Goal: Transaction & Acquisition: Obtain resource

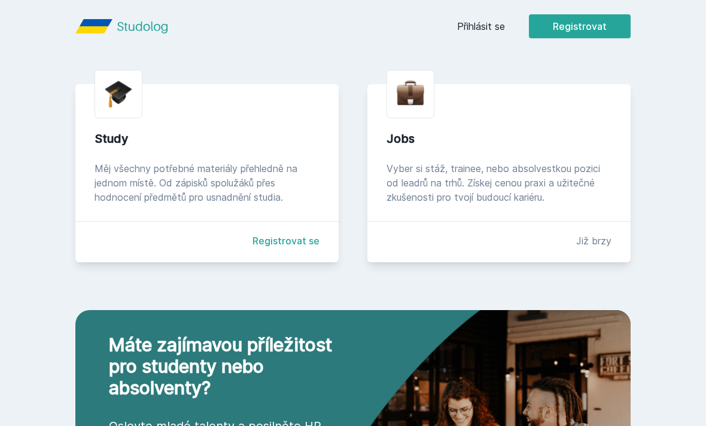
scroll to position [267, 0]
click at [271, 248] on link "Registrovat se" at bounding box center [285, 241] width 67 height 14
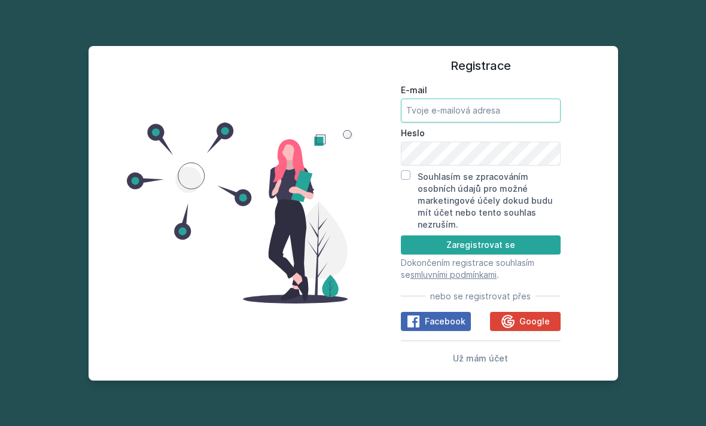
click at [474, 123] on input "E-mail" at bounding box center [481, 111] width 160 height 24
type input "[EMAIL_ADDRESS][DOMAIN_NAME]"
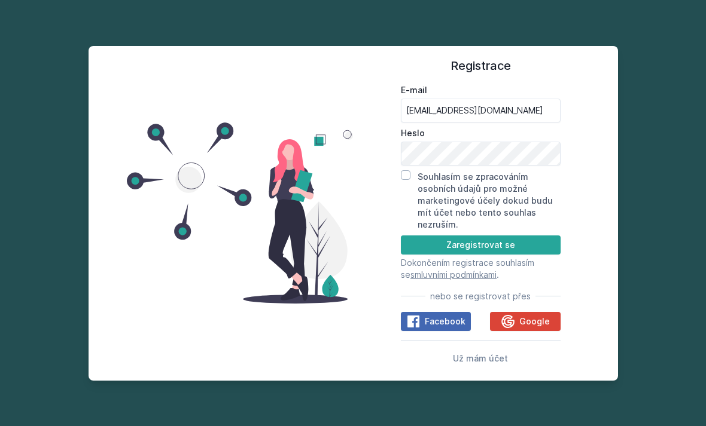
click at [402, 180] on input "Souhlasím se zpracováním osobních údajů pro možné marketingové účely dokud budu…" at bounding box center [406, 175] width 10 height 10
checkbox input "true"
click at [501, 255] on button "Zaregistrovat se" at bounding box center [481, 245] width 160 height 19
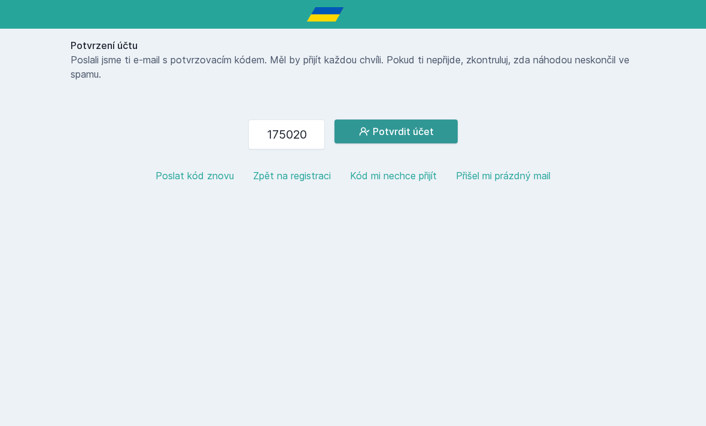
type input "175020"
click at [405, 123] on button "Potvrdit účet" at bounding box center [395, 132] width 123 height 24
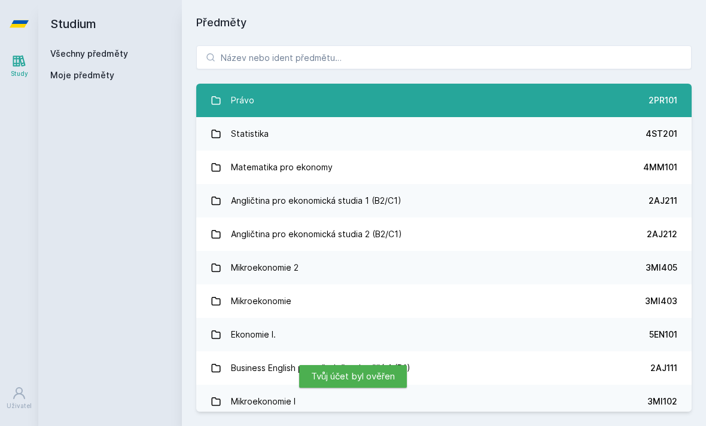
click at [588, 103] on link "Právo 2PR101" at bounding box center [443, 100] width 495 height 33
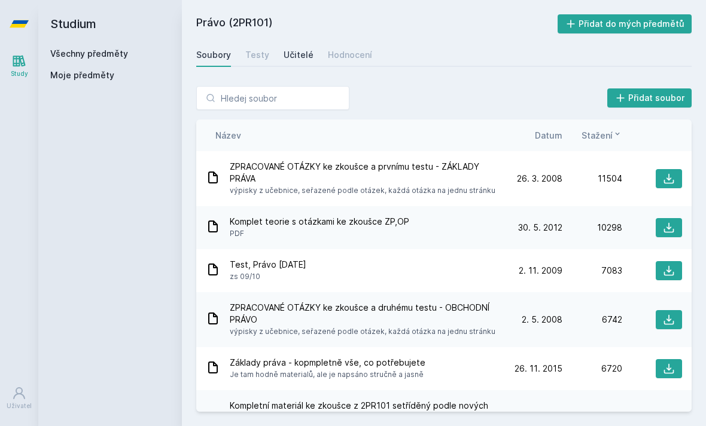
click at [294, 60] on div "Učitelé" at bounding box center [298, 55] width 30 height 12
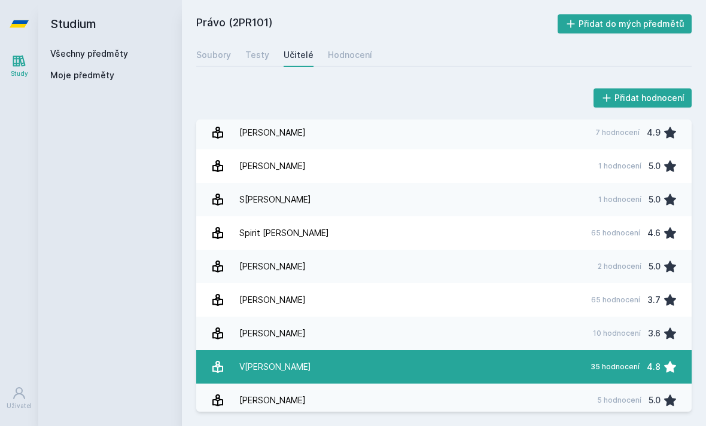
scroll to position [841, 0]
click at [479, 364] on link "V[PERSON_NAME] 35 hodnocení 4.8" at bounding box center [443, 366] width 495 height 33
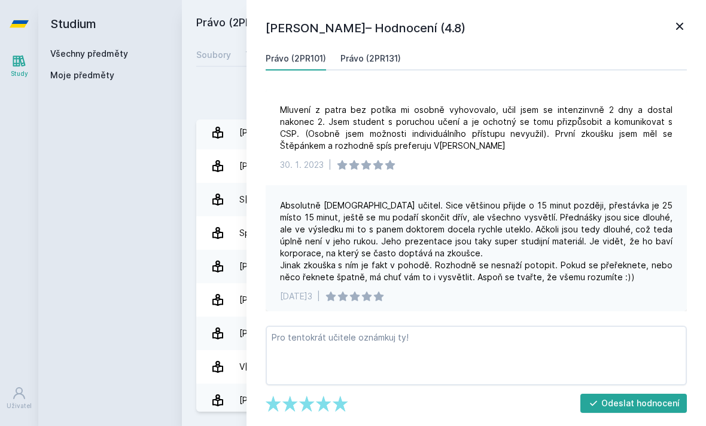
click at [372, 53] on div "Právo (2PR131)" at bounding box center [370, 59] width 60 height 12
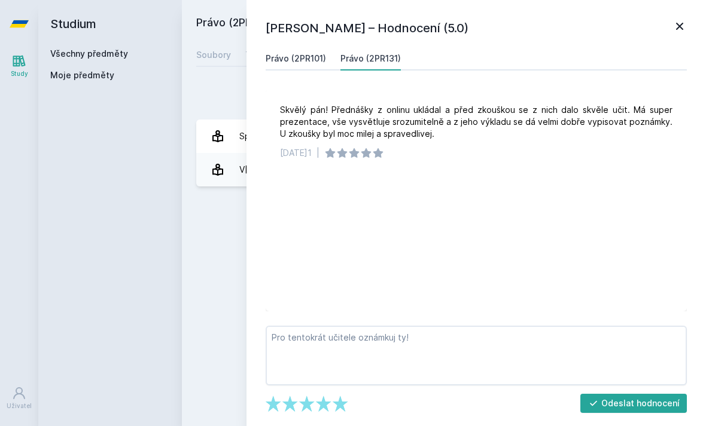
click at [304, 60] on div "Právo (2PR101)" at bounding box center [295, 59] width 60 height 12
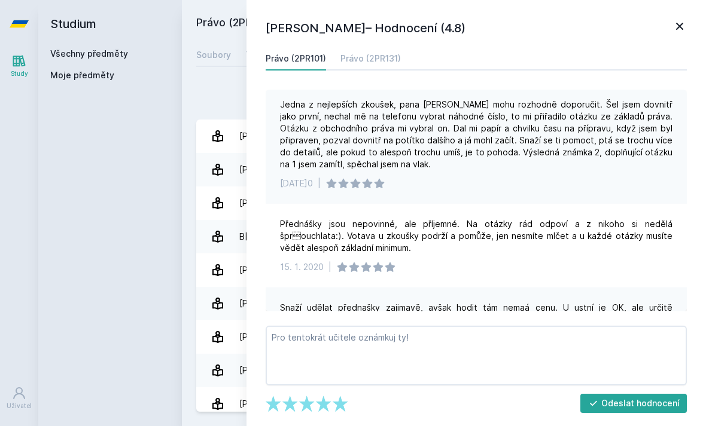
click at [685, 24] on icon at bounding box center [679, 26] width 14 height 14
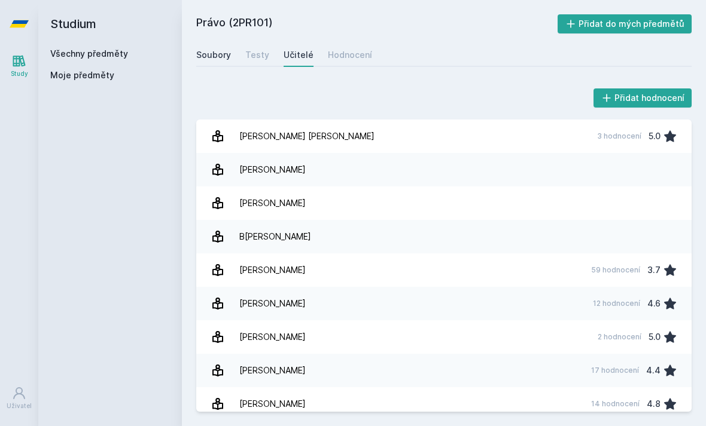
click at [222, 56] on div "Soubory" at bounding box center [213, 55] width 35 height 12
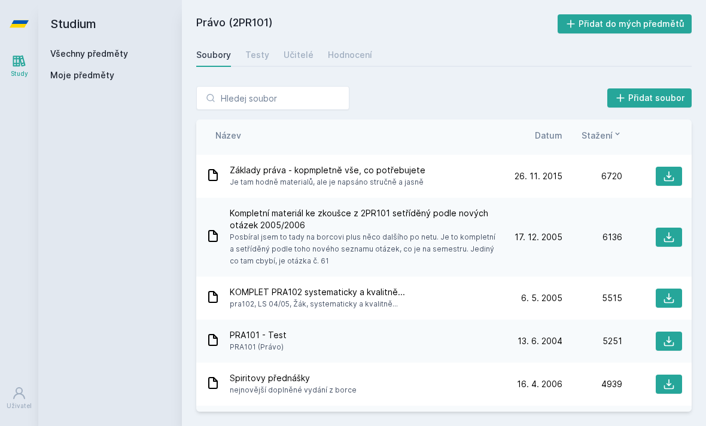
scroll to position [190, 0]
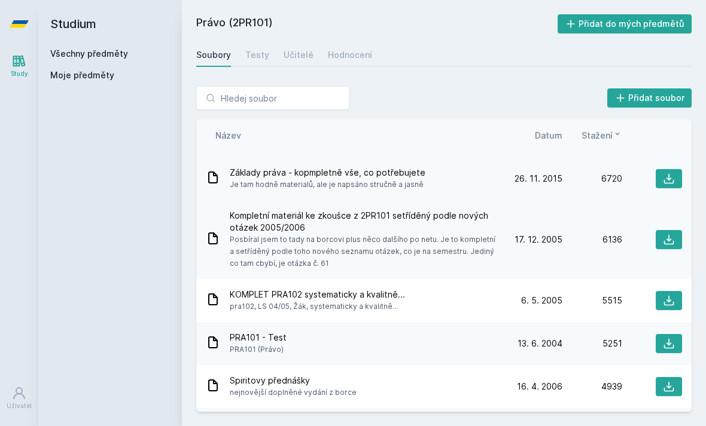
click at [258, 178] on span "Základy práva - kopmpletně vše, co potřebujete" at bounding box center [328, 173] width 196 height 12
click at [673, 173] on icon at bounding box center [668, 179] width 12 height 12
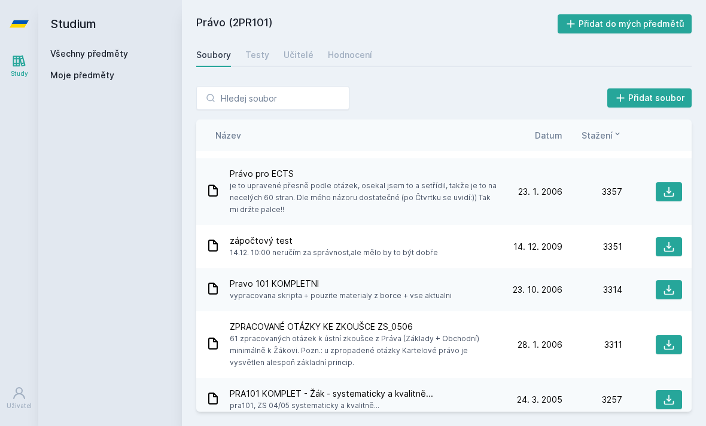
scroll to position [1246, 0]
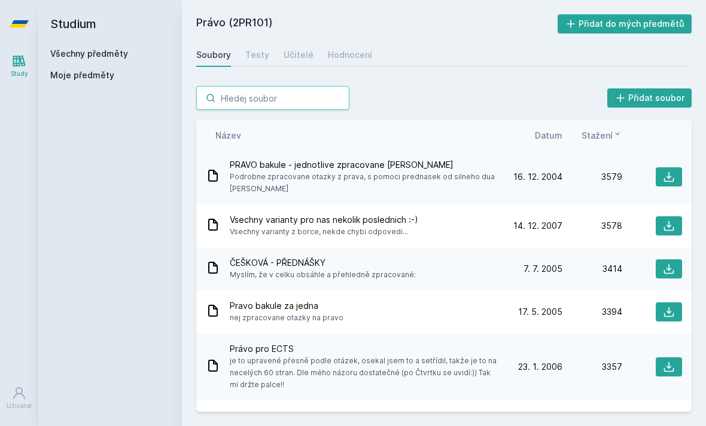
click at [304, 99] on input "search" at bounding box center [272, 98] width 153 height 24
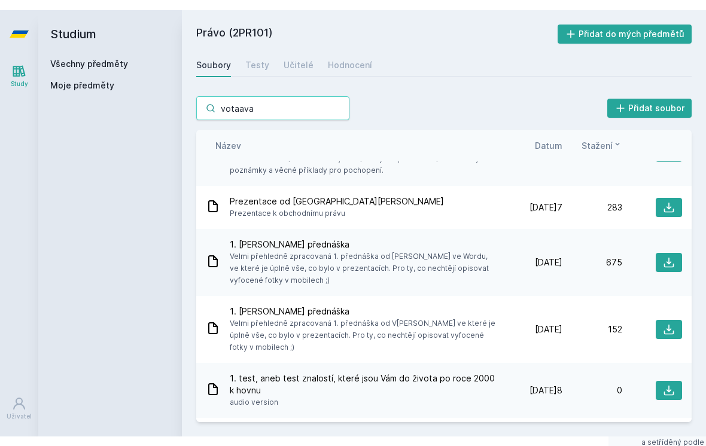
scroll to position [0, 0]
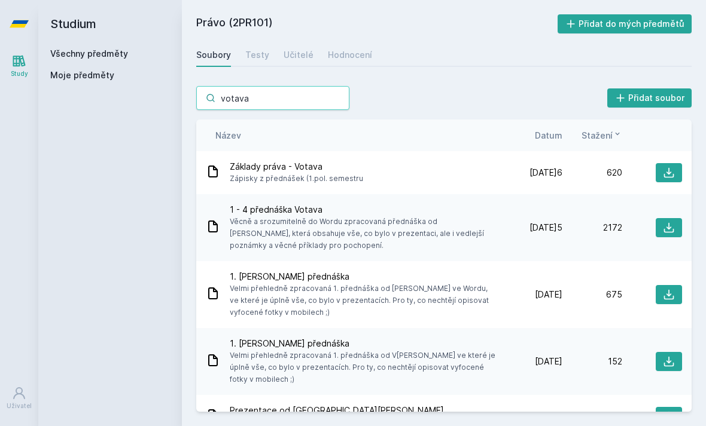
type input "votava"
click at [258, 174] on span "Zápisky z přednášek (1.pol. semestru" at bounding box center [296, 179] width 133 height 12
click at [259, 179] on span "Zápisky z přednášek (1.pol. semestru" at bounding box center [296, 179] width 133 height 12
click at [270, 172] on span "Základy práva - Votava" at bounding box center [296, 167] width 133 height 12
click at [672, 173] on icon at bounding box center [668, 173] width 12 height 12
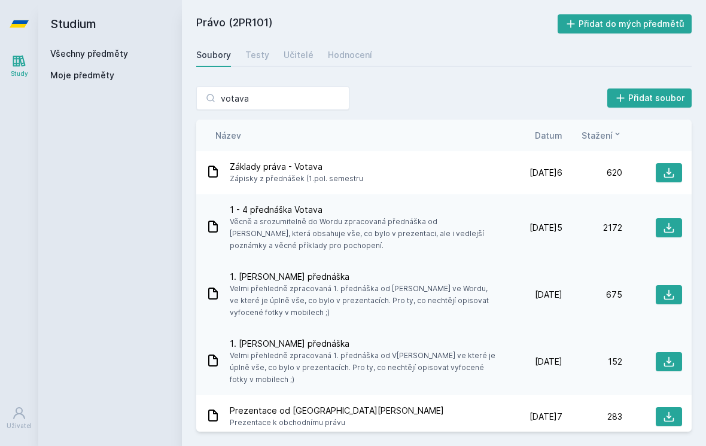
scroll to position [19, 0]
click at [660, 352] on button at bounding box center [668, 361] width 26 height 19
click at [669, 230] on icon at bounding box center [668, 228] width 12 height 12
